Goal: Check status: Check status

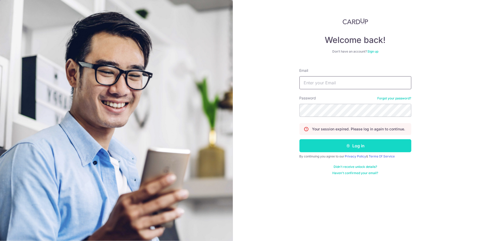
type input "[EMAIL_ADDRESS][DOMAIN_NAME]"
click at [321, 148] on button "Log in" at bounding box center [355, 145] width 112 height 13
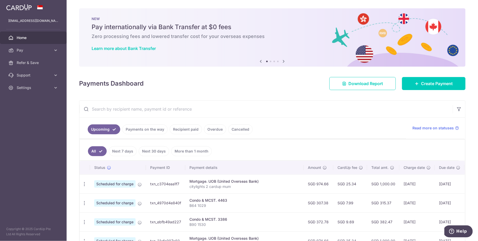
click at [149, 128] on link "Payments on the way" at bounding box center [144, 129] width 45 height 10
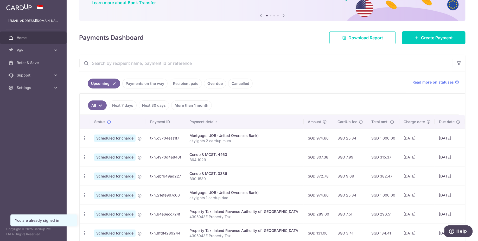
scroll to position [46, 0]
click at [399, 136] on td "[DATE]" at bounding box center [416, 137] width 35 height 19
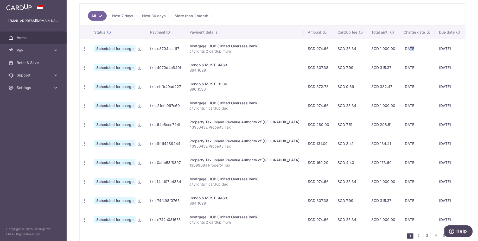
scroll to position [56, 0]
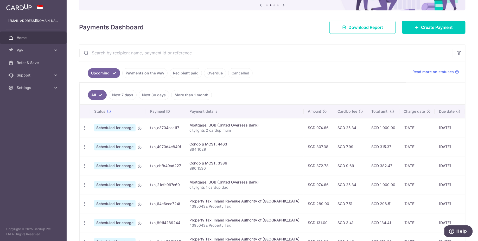
click at [155, 73] on link "Payments on the way" at bounding box center [144, 73] width 45 height 10
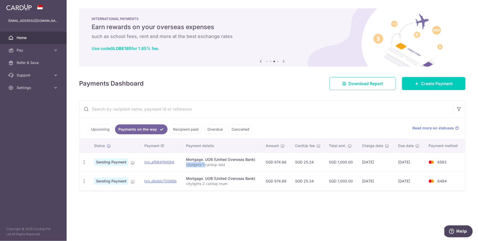
drag, startPoint x: 205, startPoint y: 164, endPoint x: 187, endPoint y: 164, distance: 18.5
click at [187, 164] on p "citylights 1 cardup dad" at bounding box center [221, 164] width 71 height 5
copy p "citylights 1"
click at [99, 129] on link "Upcoming" at bounding box center [100, 129] width 25 height 10
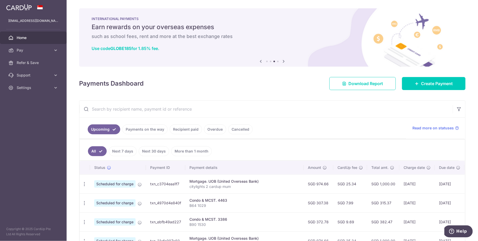
click at [124, 106] on input "text" at bounding box center [265, 109] width 373 height 17
paste input "citylights 1"
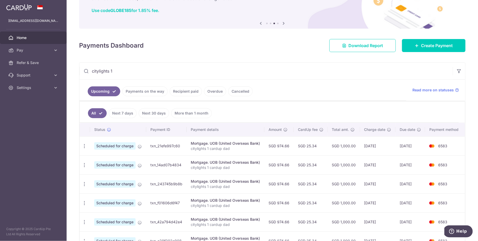
scroll to position [45, 0]
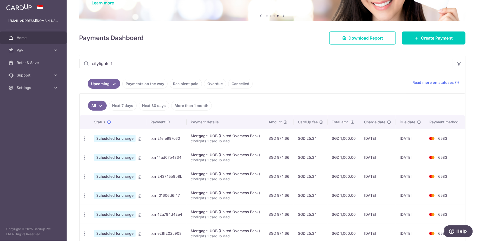
click at [121, 62] on input "citylights 1" at bounding box center [265, 63] width 373 height 17
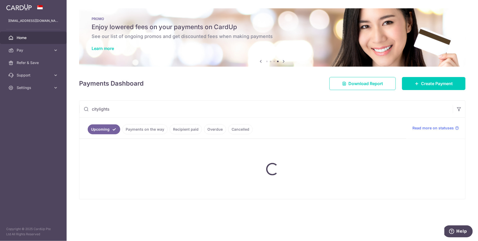
type input "citylights"
click at [174, 89] on div "Payments Dashboard Download Report Create Payment" at bounding box center [272, 82] width 386 height 15
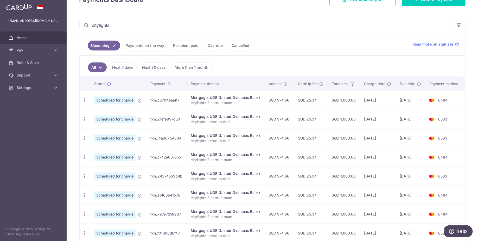
scroll to position [78, 0]
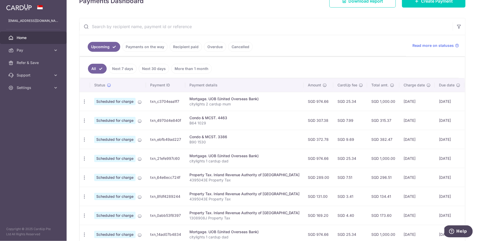
scroll to position [2, 0]
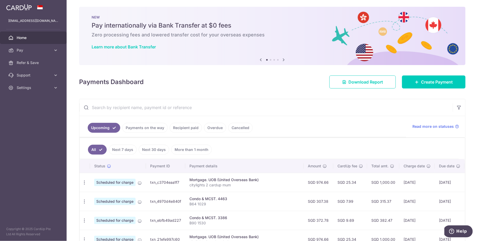
click at [149, 124] on link "Payments on the way" at bounding box center [144, 128] width 45 height 10
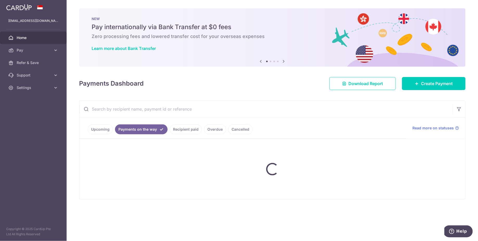
scroll to position [0, 0]
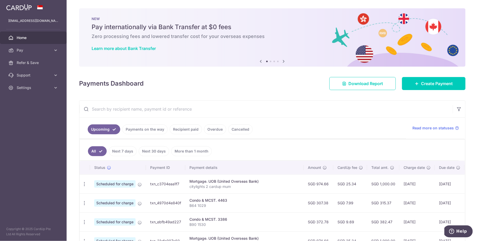
click at [141, 128] on link "Payments on the way" at bounding box center [144, 129] width 45 height 10
